Goal: Information Seeking & Learning: Learn about a topic

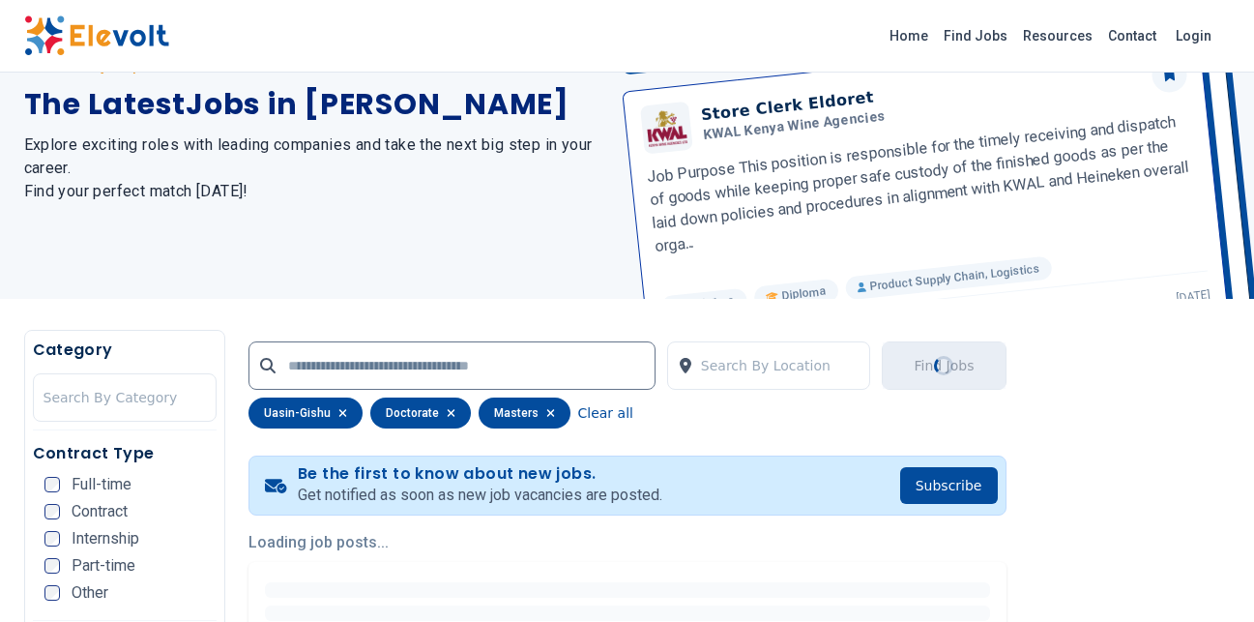
scroll to position [113, 0]
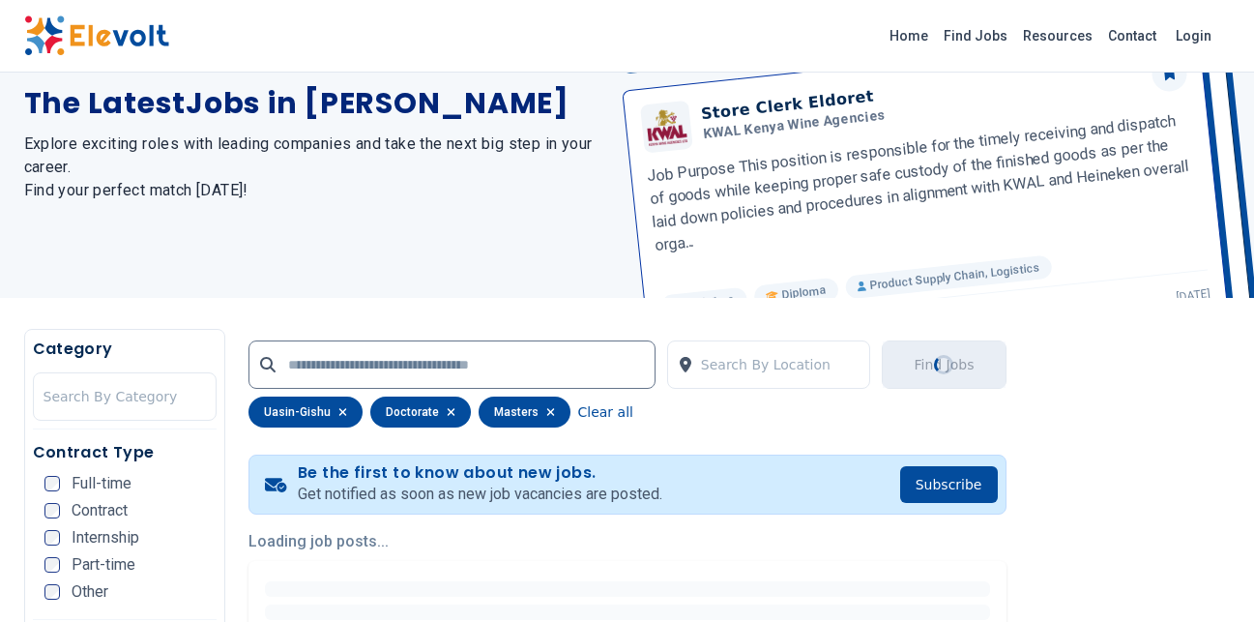
click at [447, 416] on icon "button" at bounding box center [451, 412] width 9 height 12
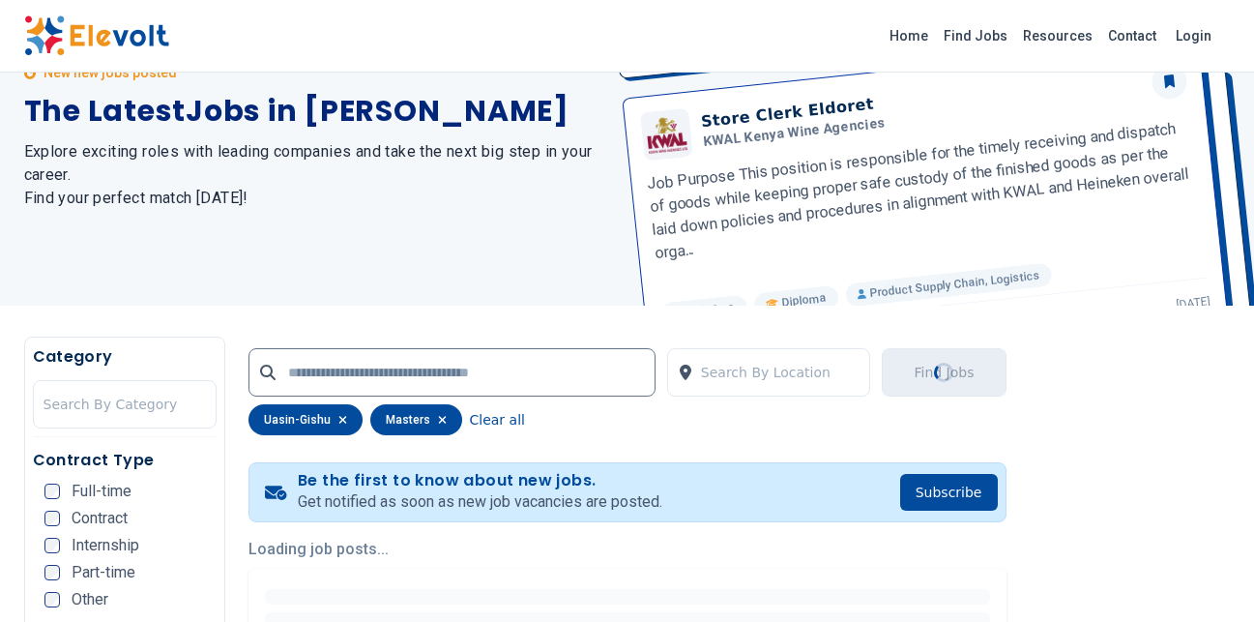
scroll to position [0, 0]
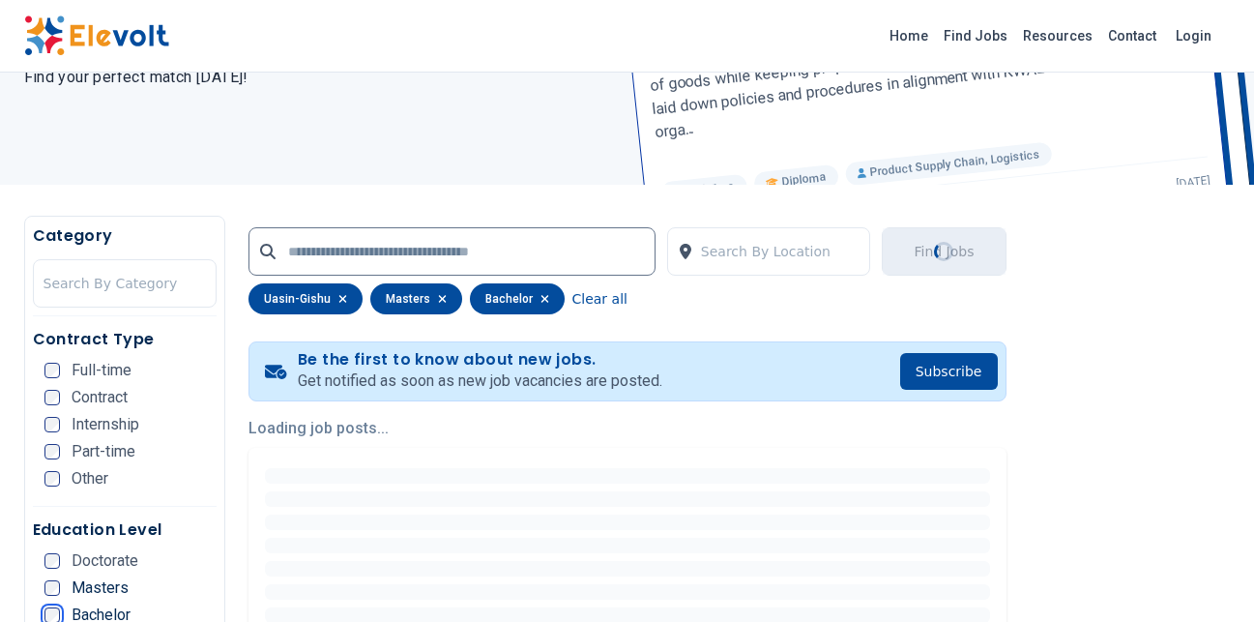
scroll to position [227, 0]
click at [438, 297] on icon "button" at bounding box center [442, 298] width 8 height 8
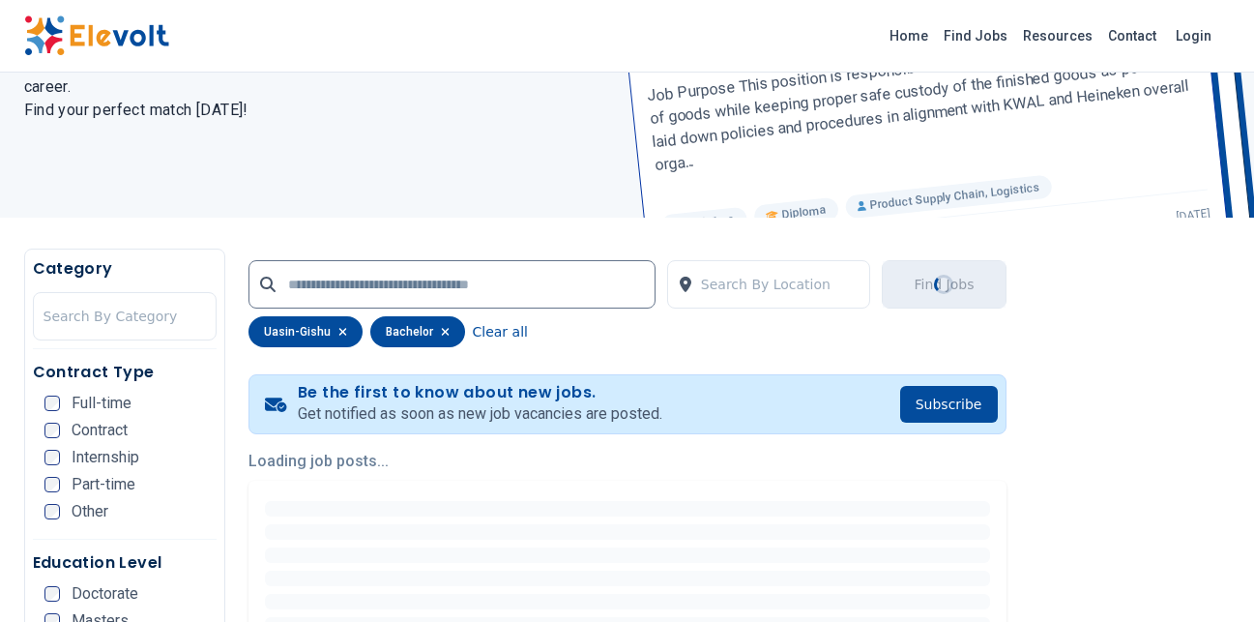
scroll to position [196, 0]
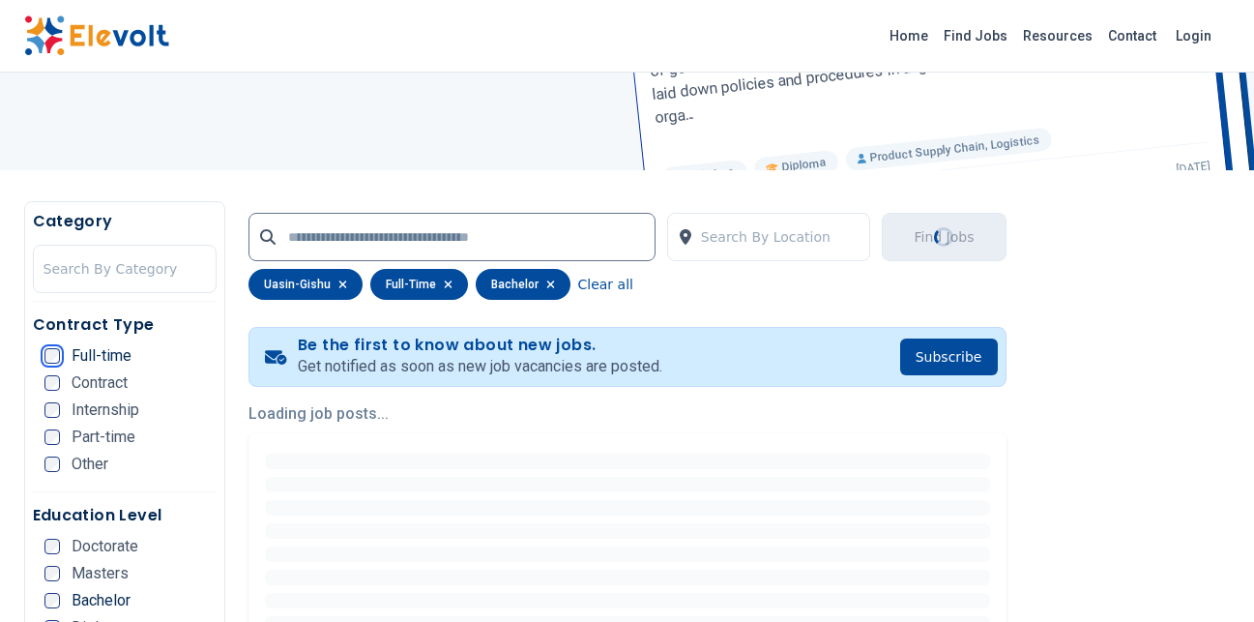
scroll to position [247, 0]
